Goal: Register for event/course: Sign up to attend an event or enroll in a course

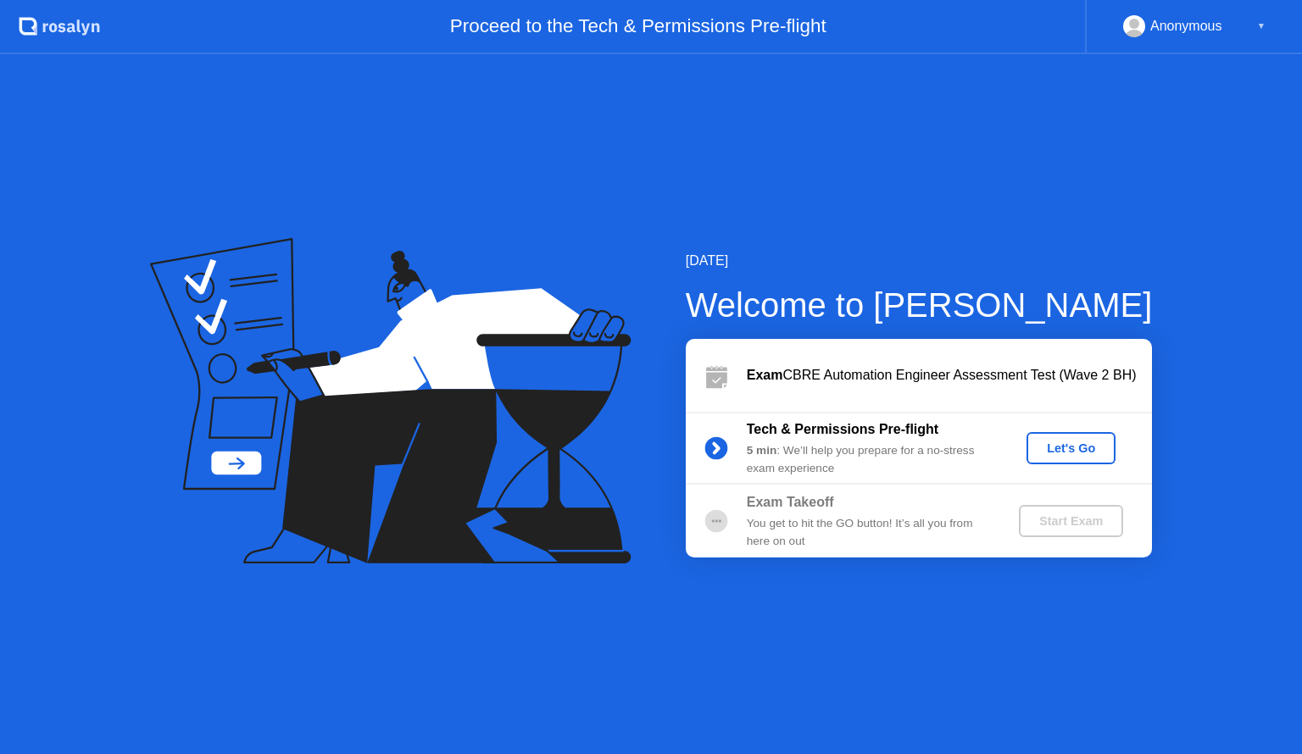
click at [1072, 449] on div "Let's Go" at bounding box center [1070, 449] width 75 height 14
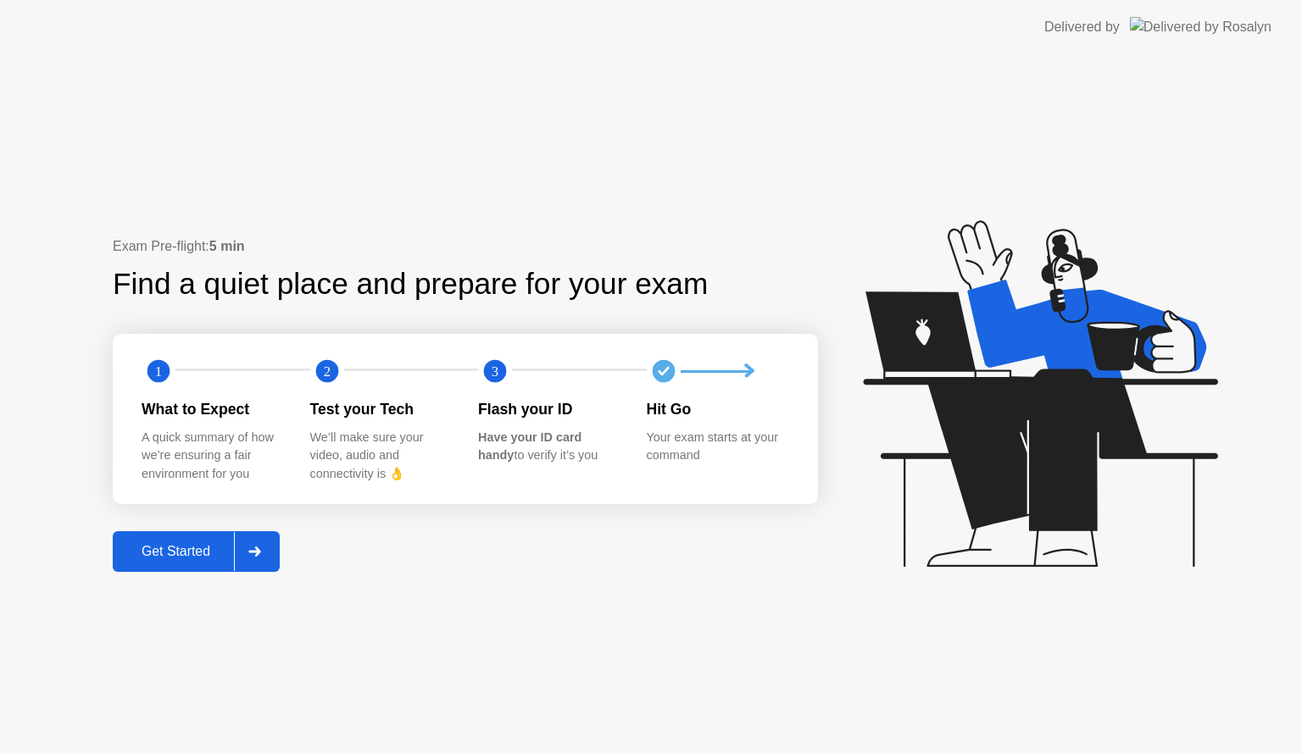
click at [248, 543] on div at bounding box center [254, 551] width 41 height 39
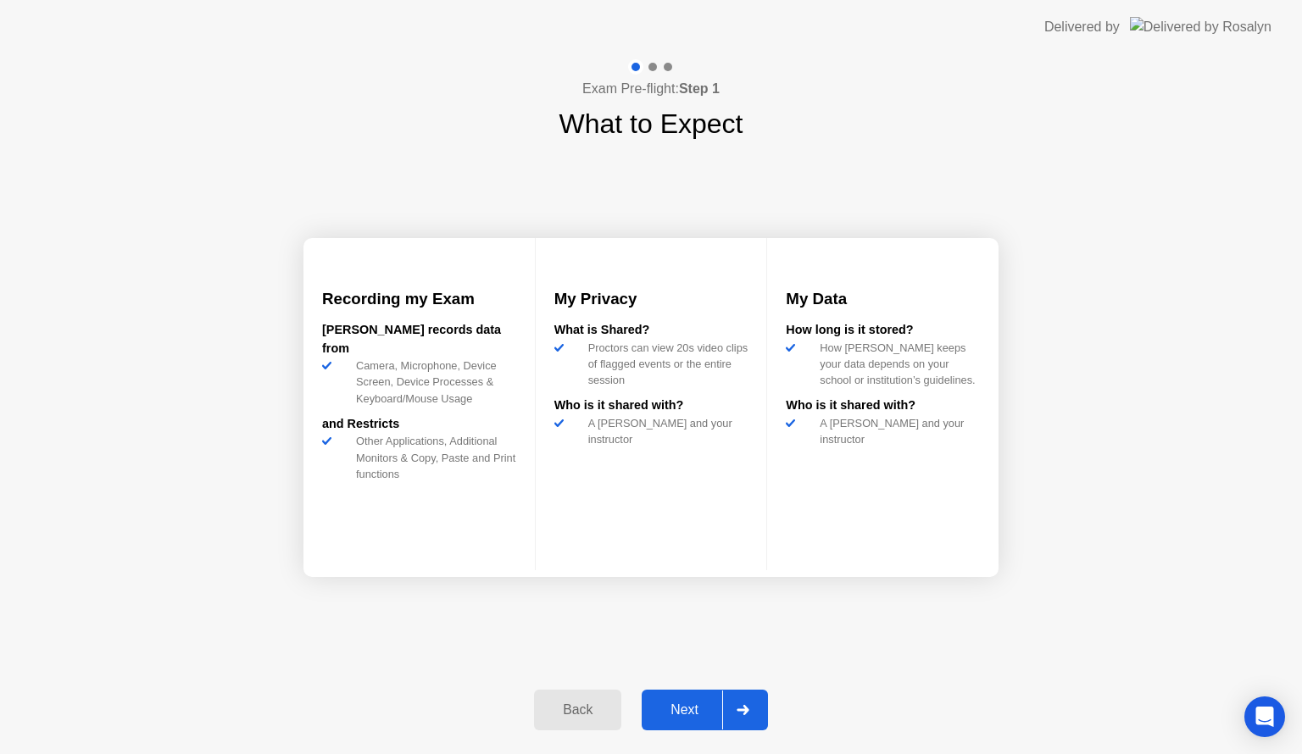
click at [707, 703] on div "Next" at bounding box center [684, 710] width 75 height 15
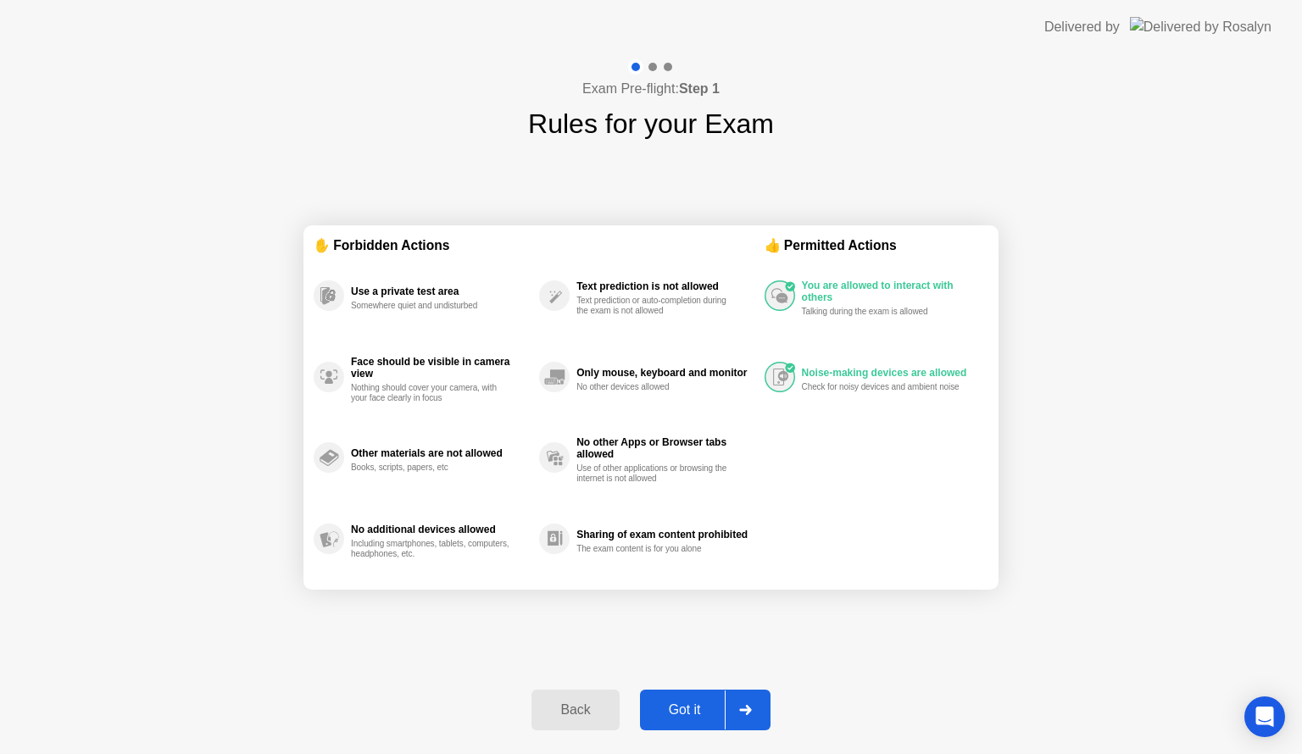
click at [708, 703] on div "Got it" at bounding box center [685, 710] width 80 height 15
select select "**********"
select select "*******"
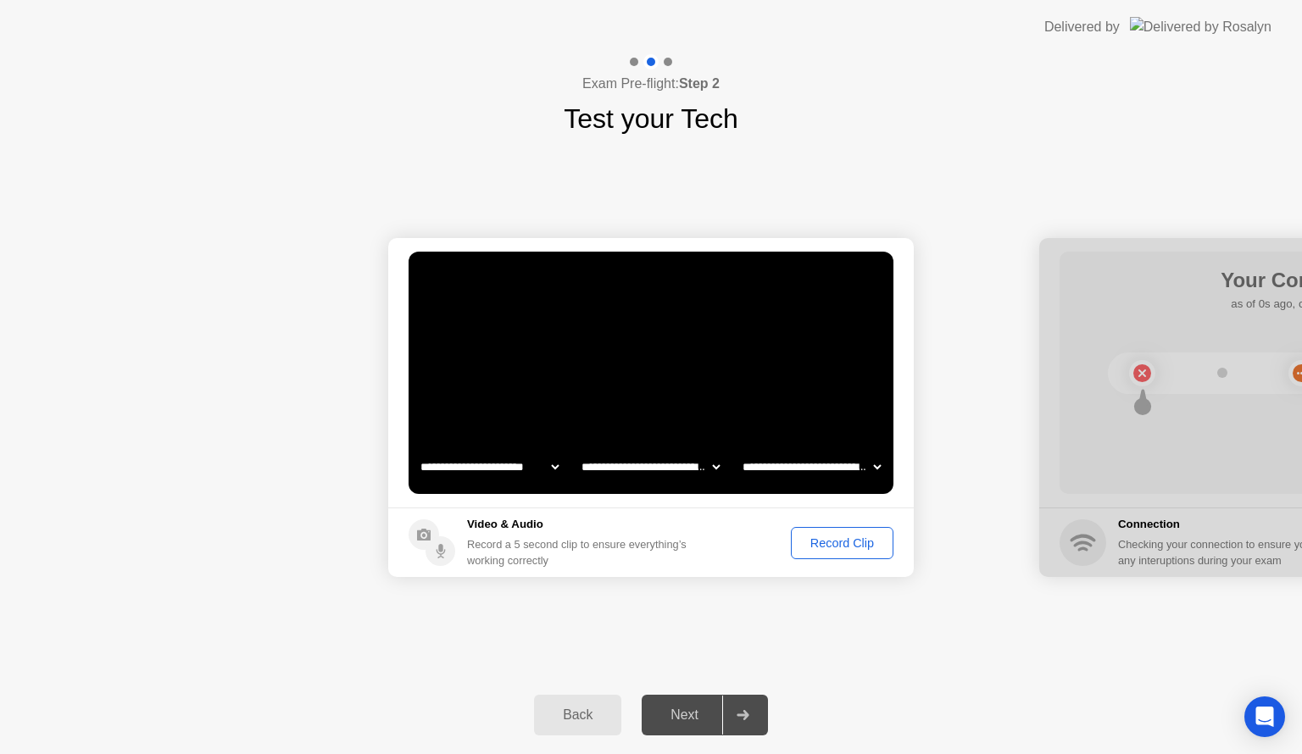
click at [860, 545] on div "Record Clip" at bounding box center [842, 544] width 91 height 14
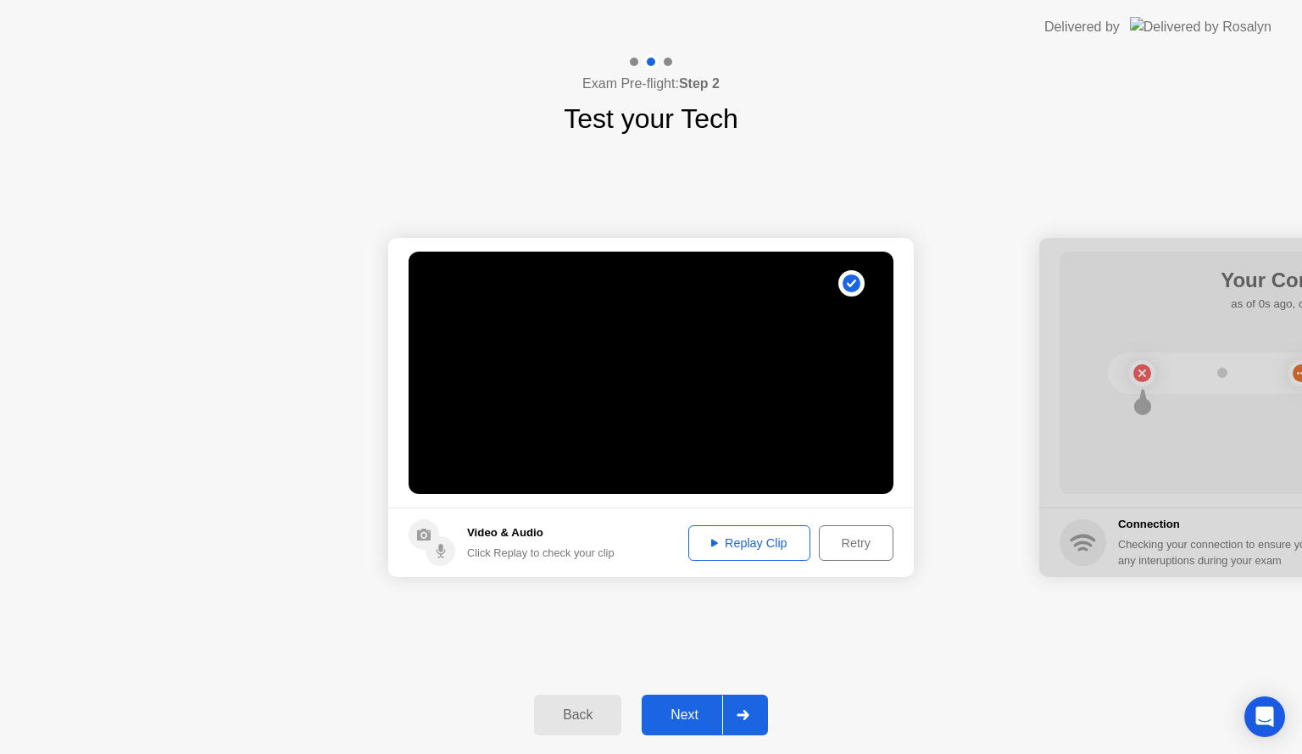
click at [726, 723] on div at bounding box center [742, 715] width 41 height 39
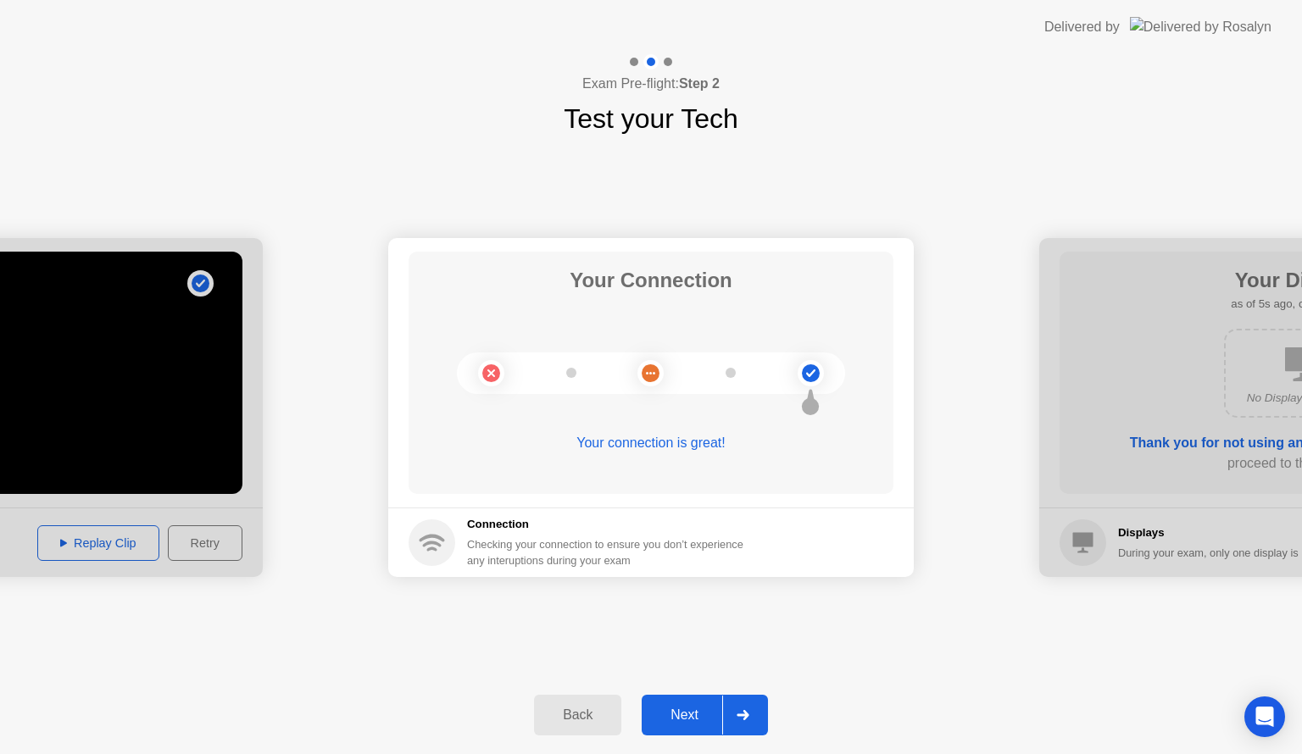
click at [715, 709] on div "Next" at bounding box center [684, 715] width 75 height 15
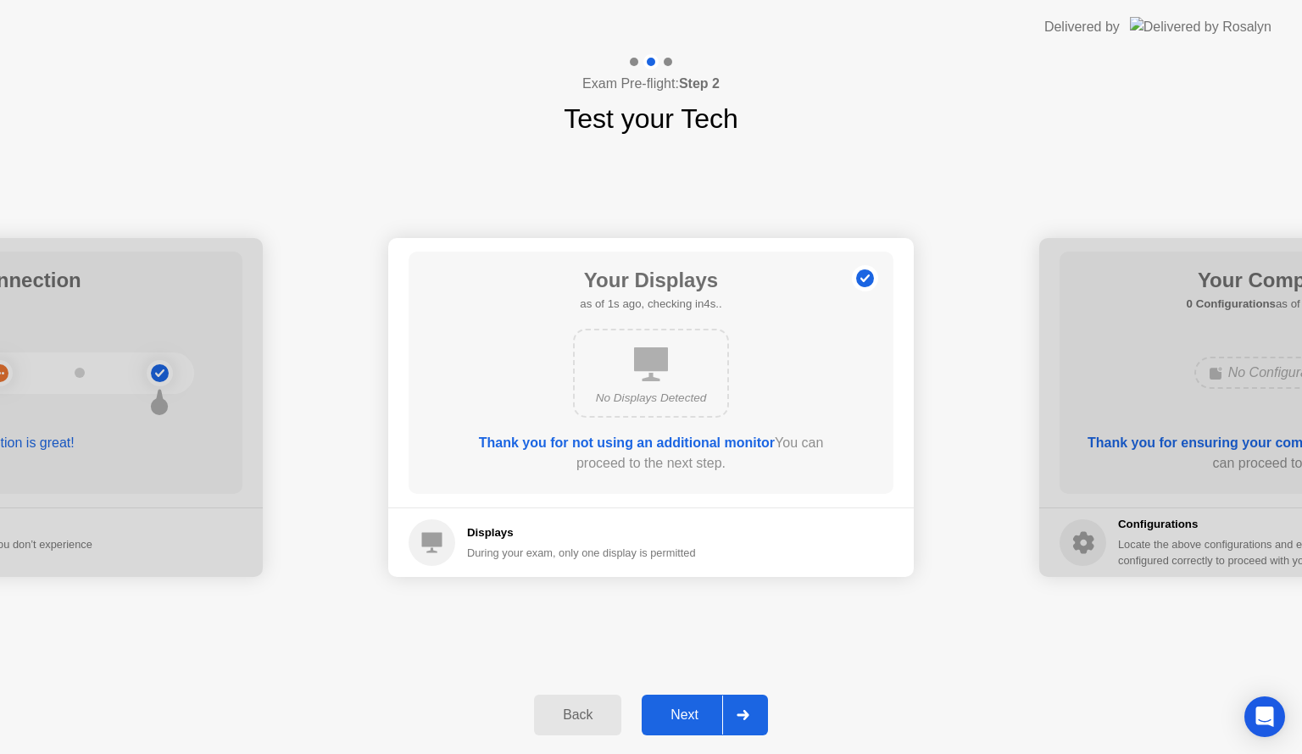
click at [715, 709] on div "Next" at bounding box center [684, 715] width 75 height 15
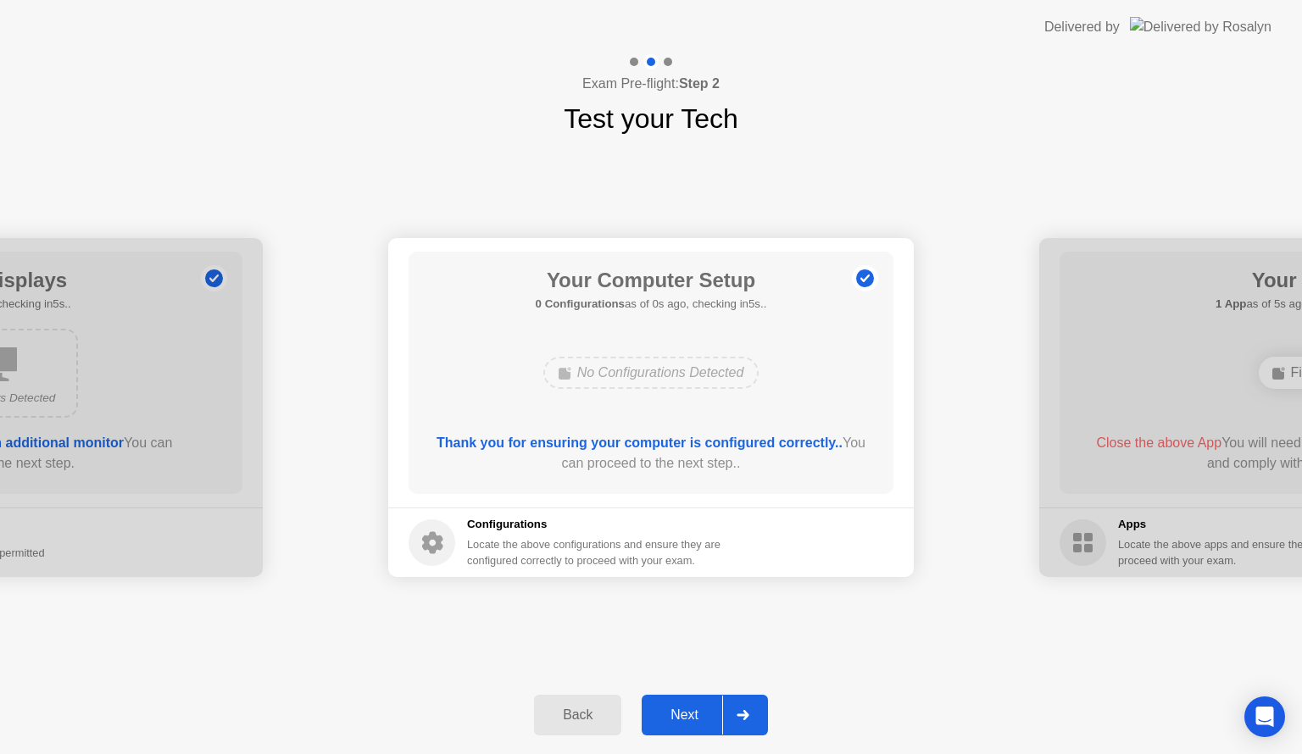
click at [715, 709] on div "Next" at bounding box center [684, 715] width 75 height 15
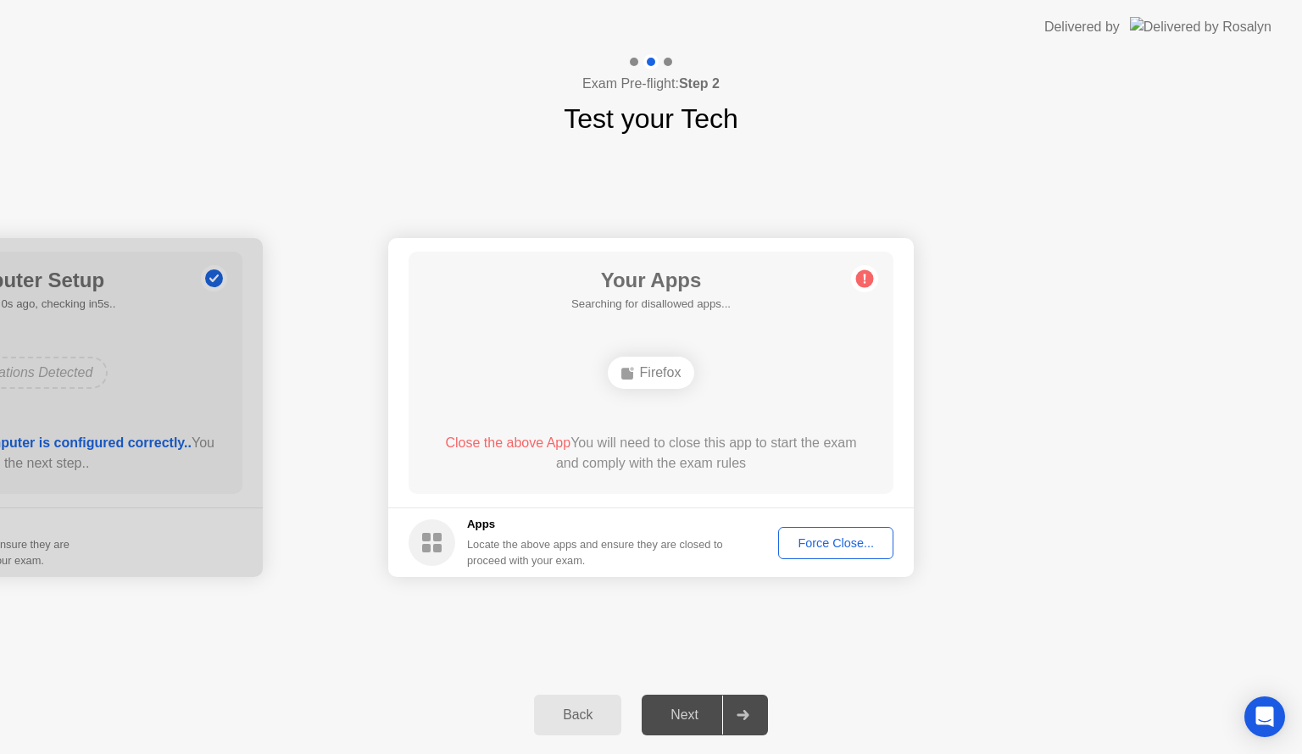
click at [828, 528] on button "Force Close..." at bounding box center [835, 543] width 115 height 32
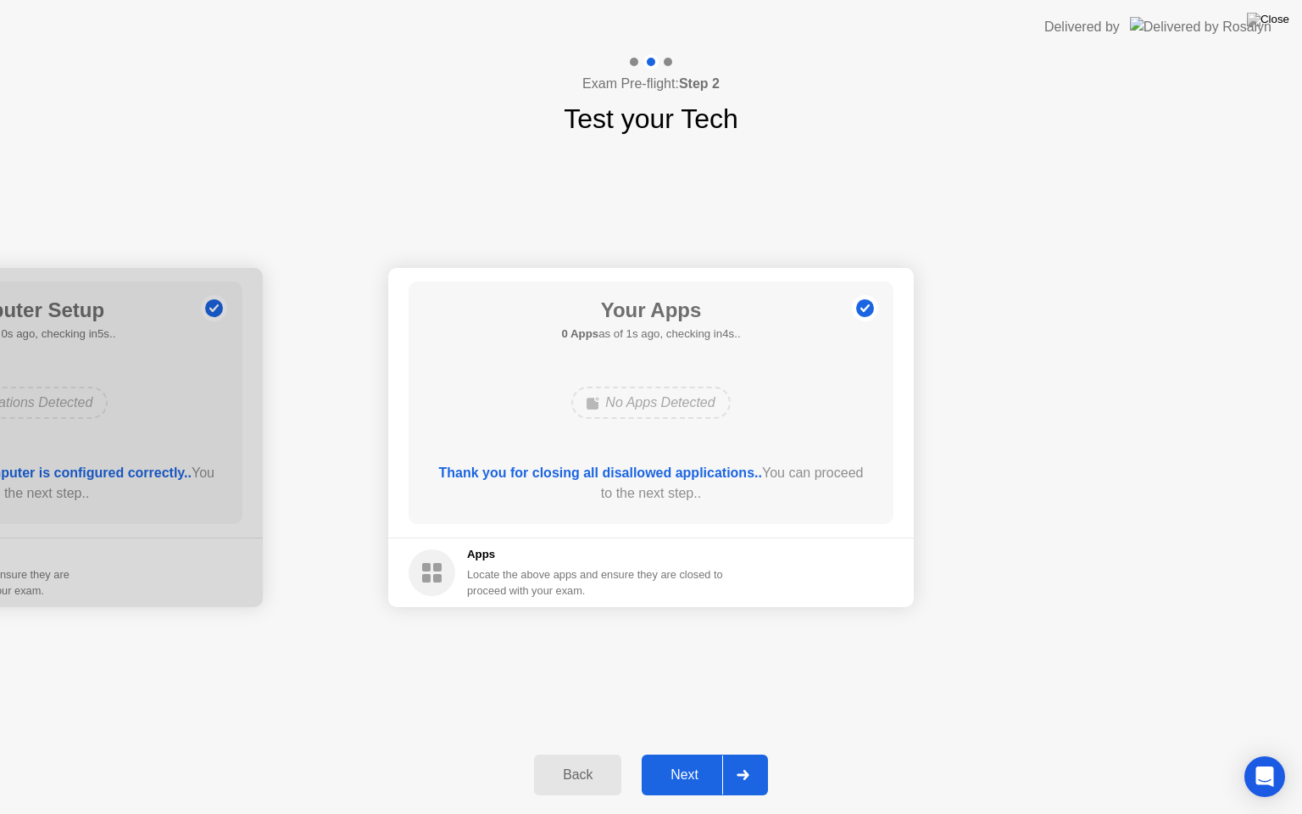
click at [701, 754] on div "Next" at bounding box center [684, 774] width 75 height 15
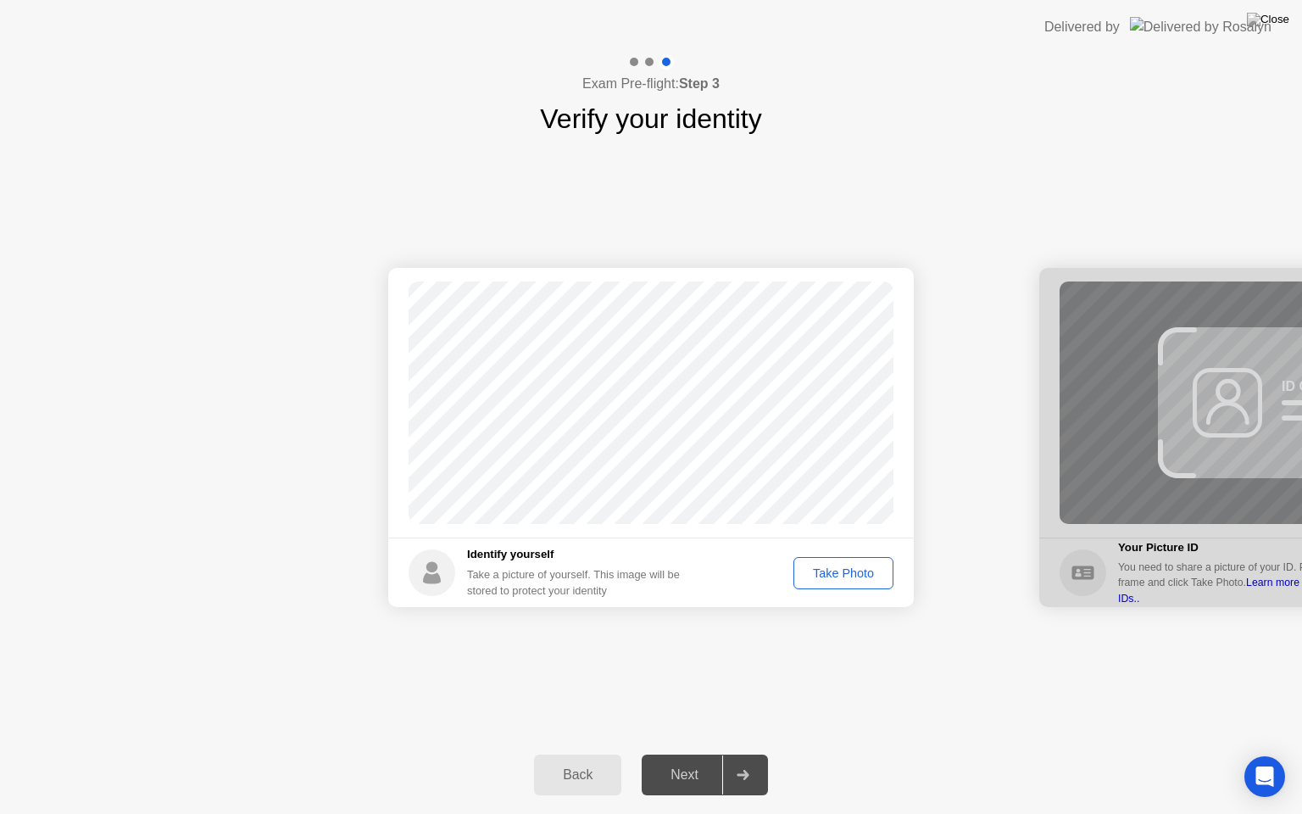
click at [715, 754] on div "Next" at bounding box center [684, 774] width 75 height 15
click at [858, 575] on div "Take Photo" at bounding box center [843, 573] width 88 height 14
click at [707, 754] on div "Next" at bounding box center [684, 774] width 75 height 15
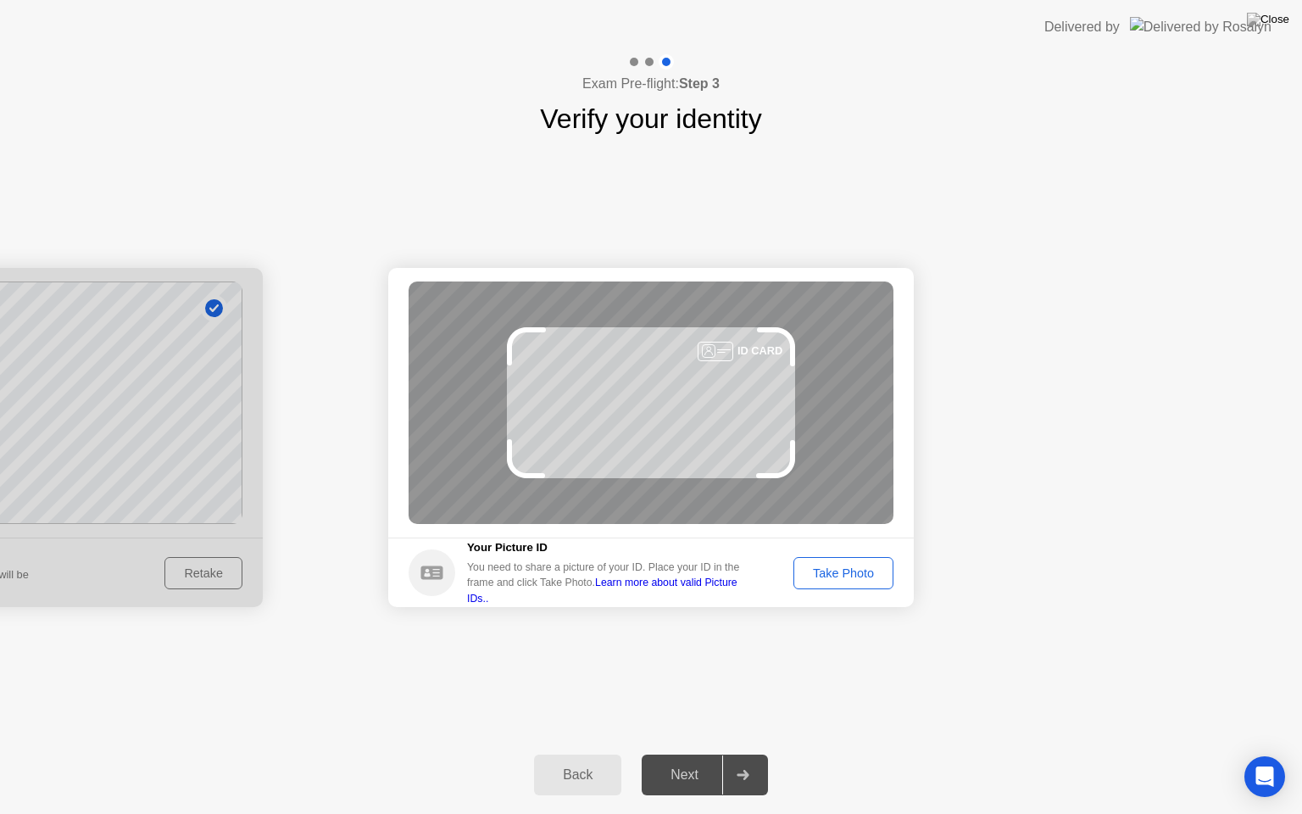
click at [850, 578] on div "Take Photo" at bounding box center [843, 573] width 88 height 14
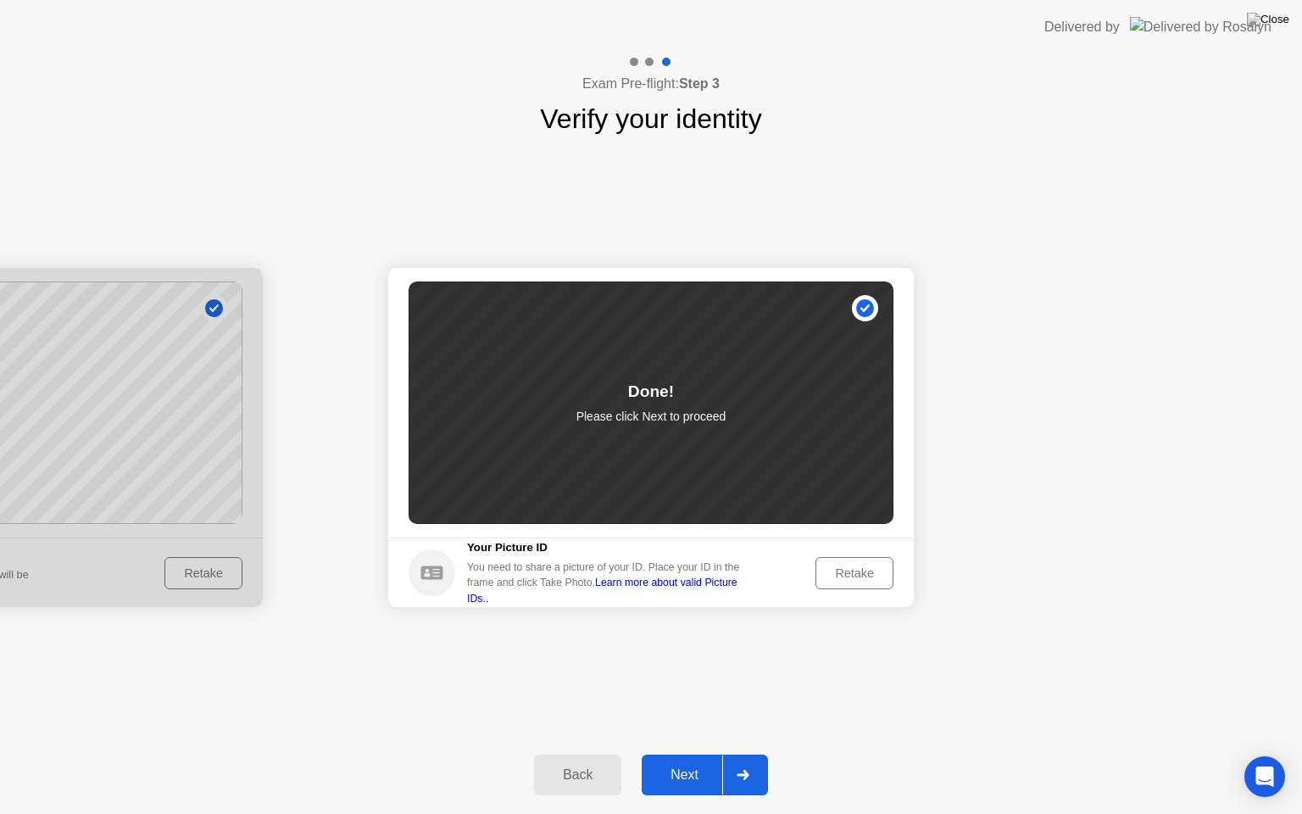
click at [715, 754] on div "Next" at bounding box center [684, 774] width 75 height 15
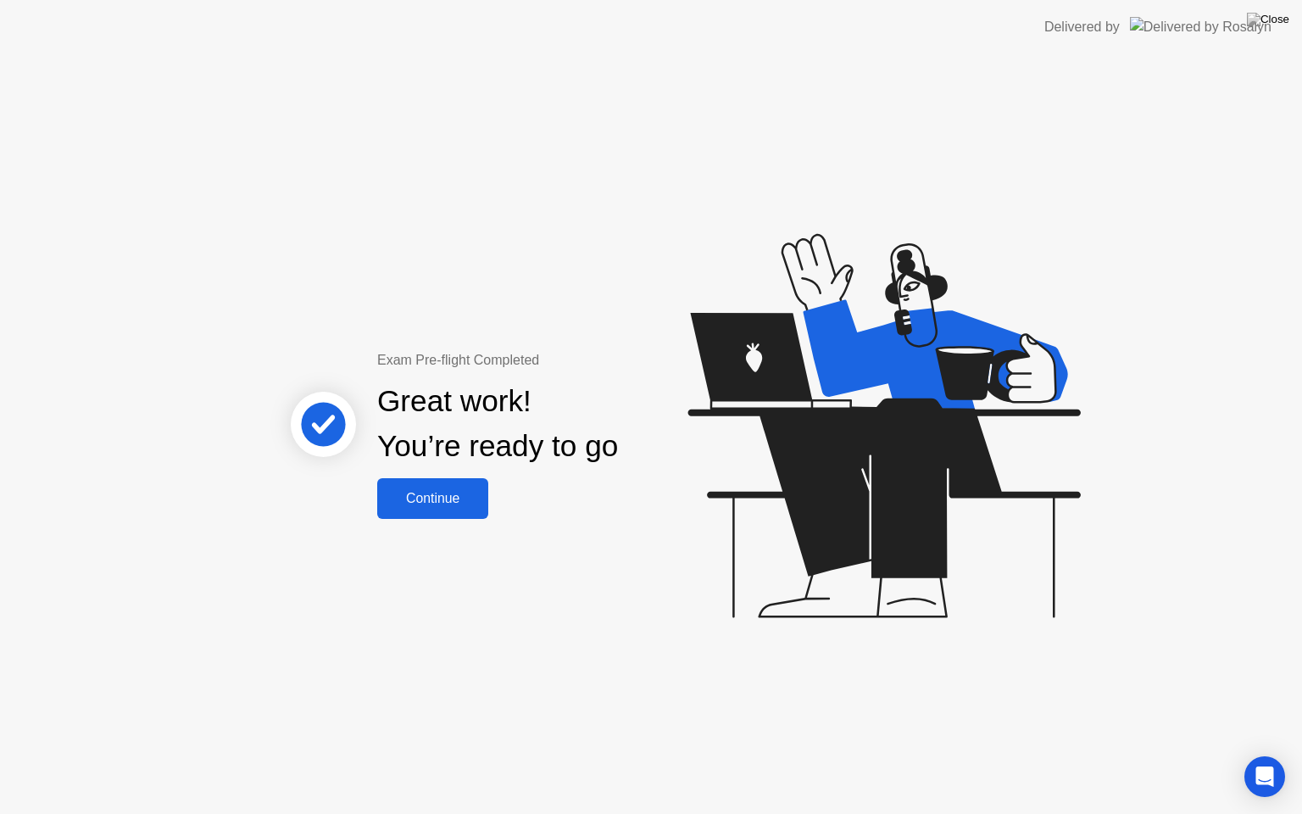
click at [461, 491] on div "Continue" at bounding box center [432, 498] width 101 height 15
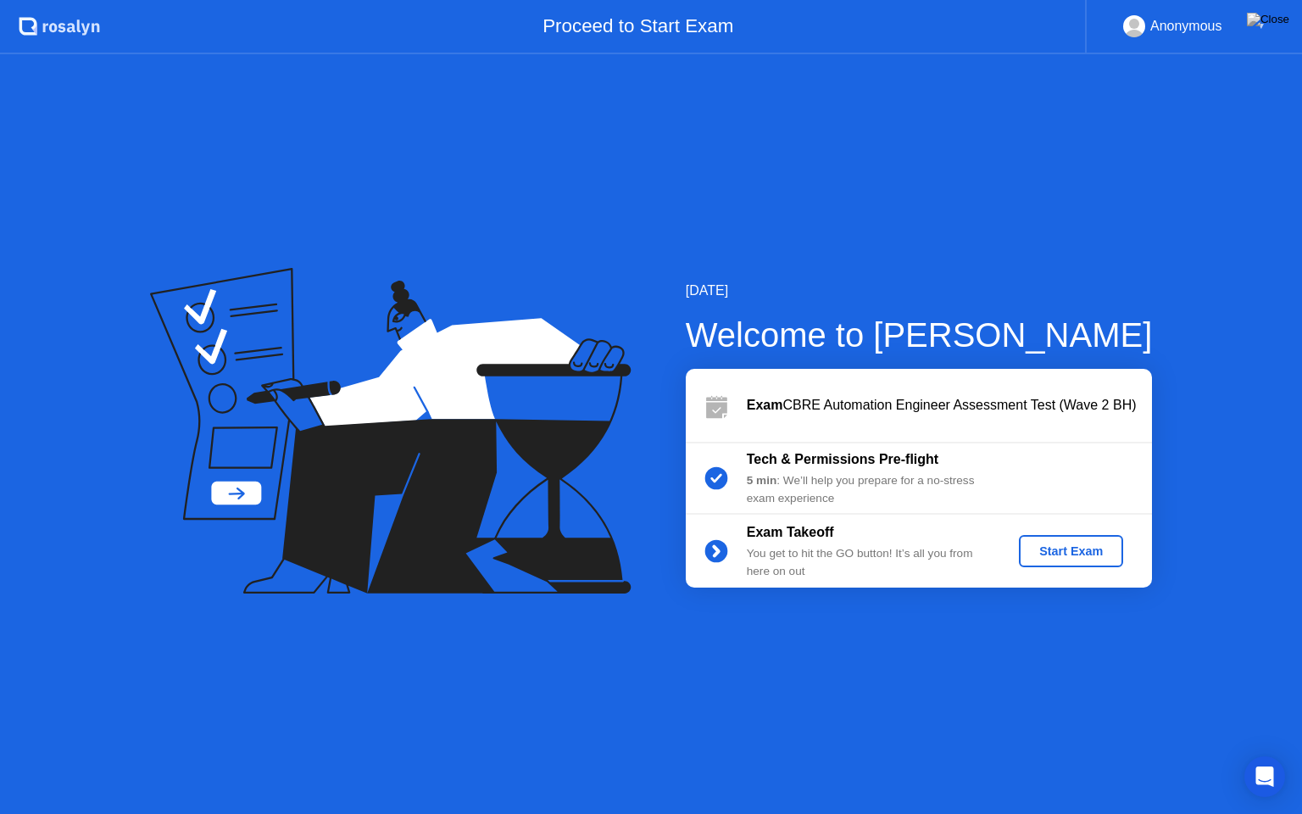
click at [1093, 558] on div "Start Exam" at bounding box center [1071, 551] width 91 height 14
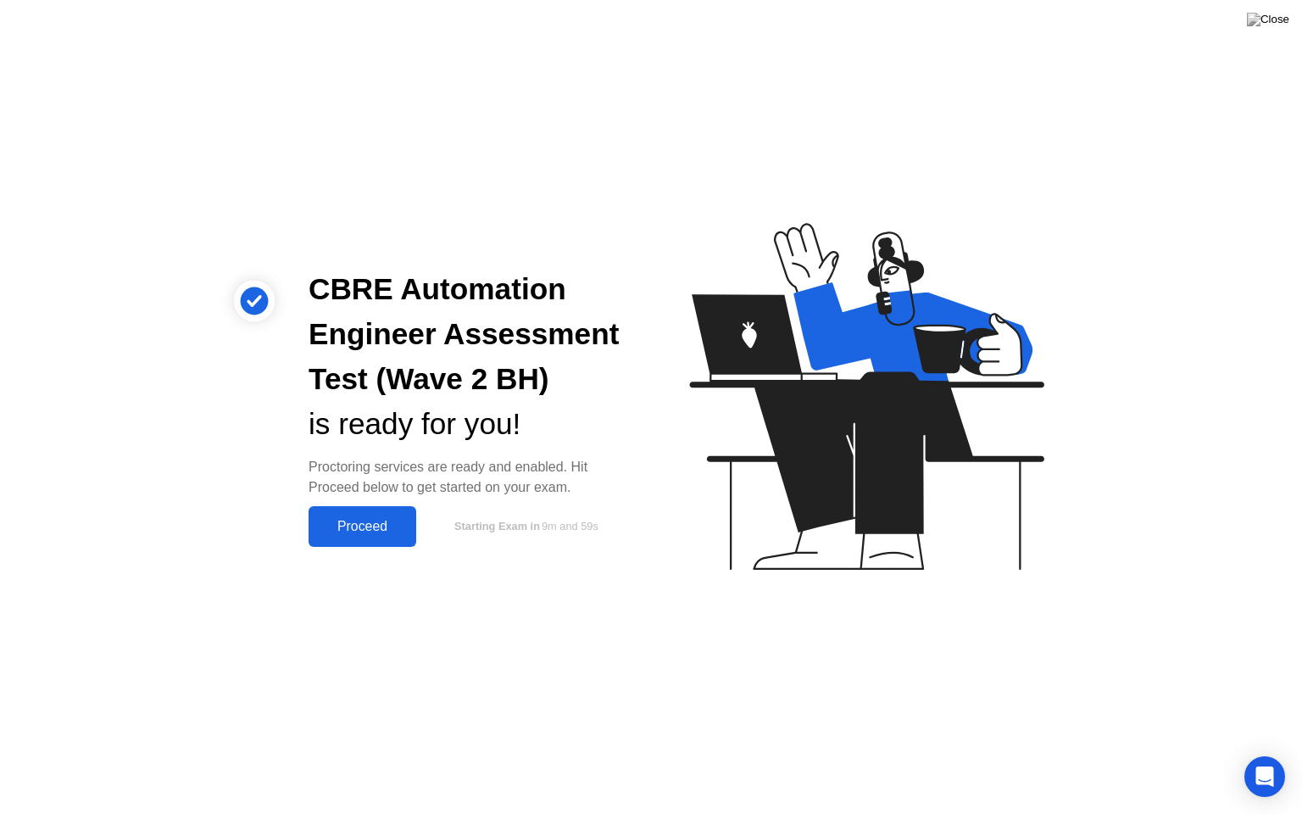
click at [344, 519] on div "Proceed" at bounding box center [362, 526] width 97 height 15
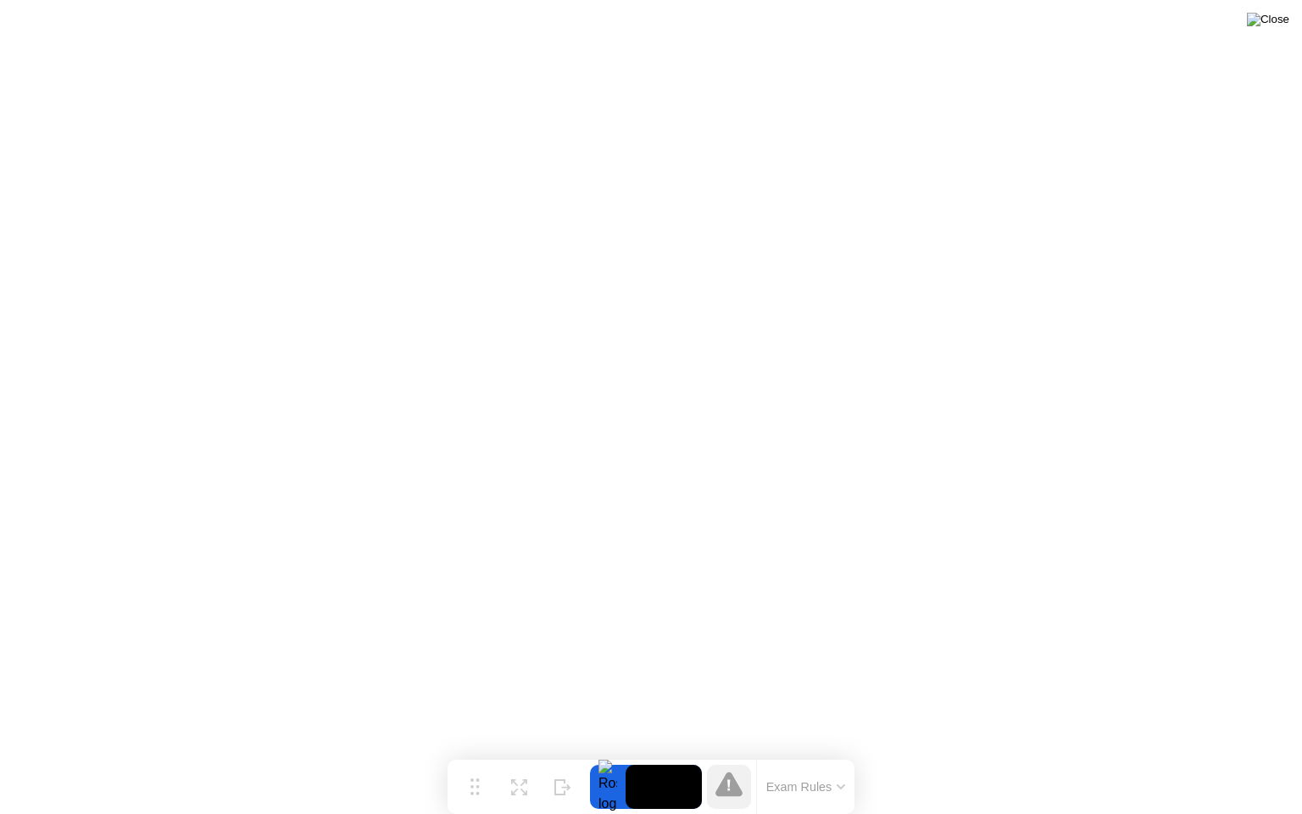
click at [1280, 19] on img at bounding box center [1268, 20] width 42 height 14
